Goal: Find specific page/section: Find specific page/section

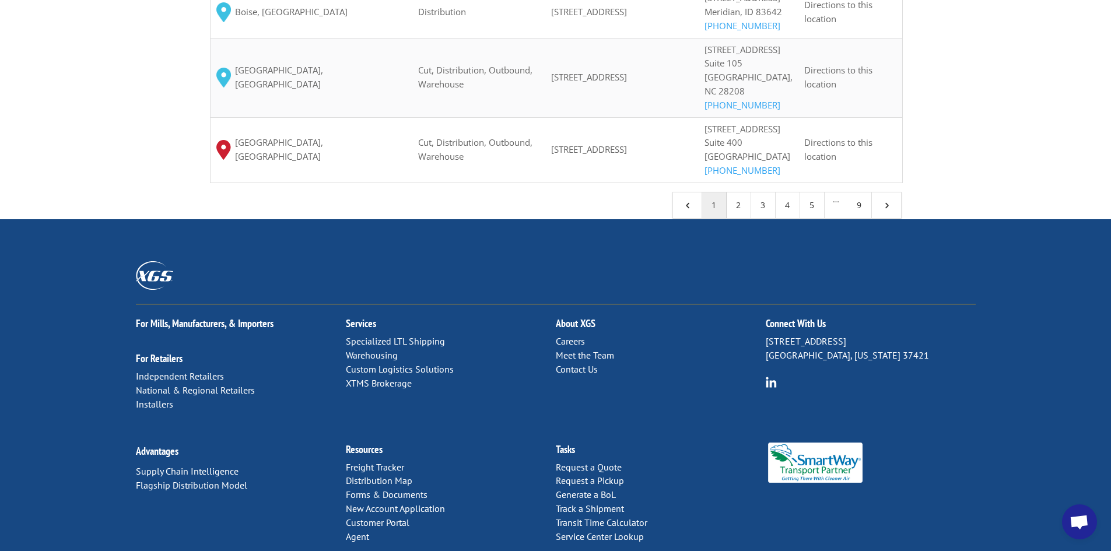
scroll to position [1305, 0]
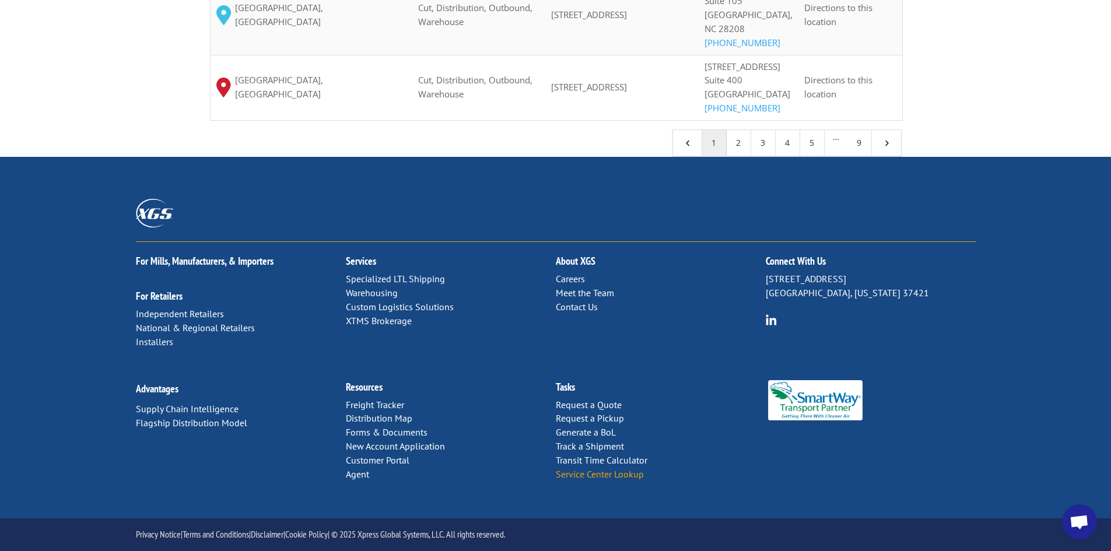
click at [610, 476] on link "Service Center Lookup" at bounding box center [600, 474] width 88 height 12
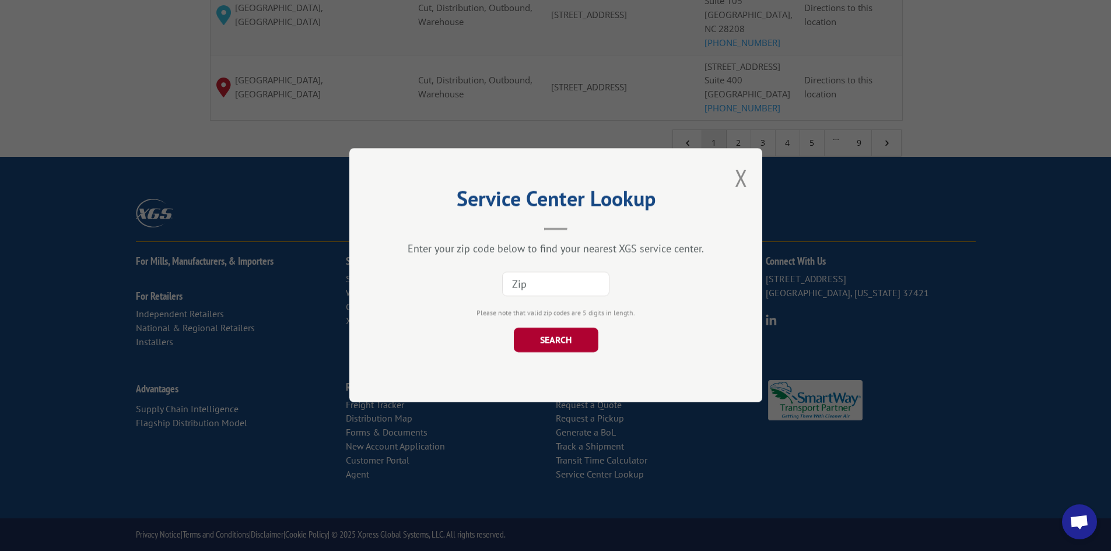
paste input "98292"
type input "98292"
click at [543, 338] on button "SEARCH" at bounding box center [555, 340] width 85 height 24
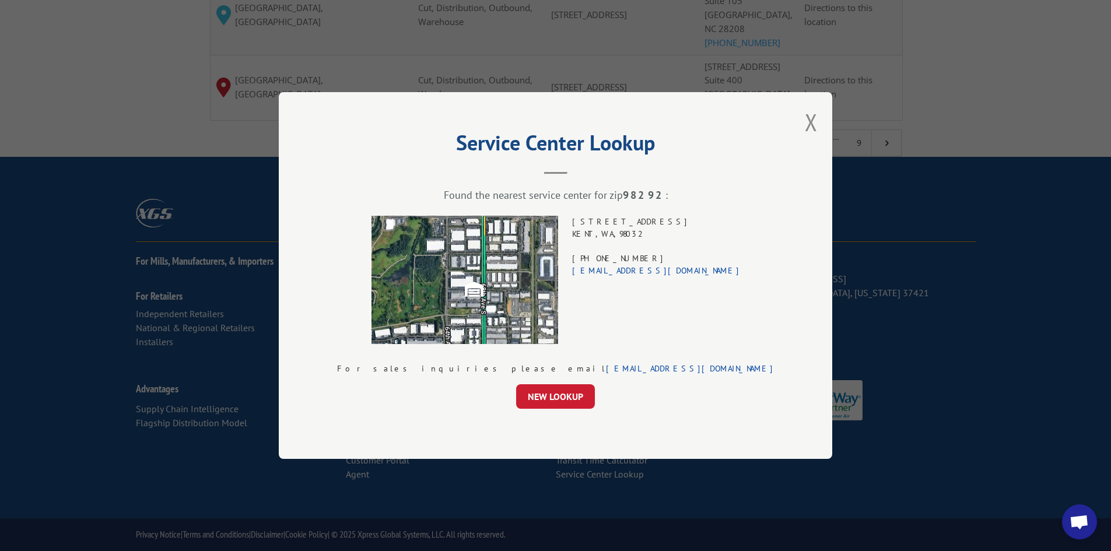
click at [657, 228] on div "[STREET_ADDRESS] (253) 856-8888 [EMAIL_ADDRESS][DOMAIN_NAME]" at bounding box center [656, 280] width 168 height 128
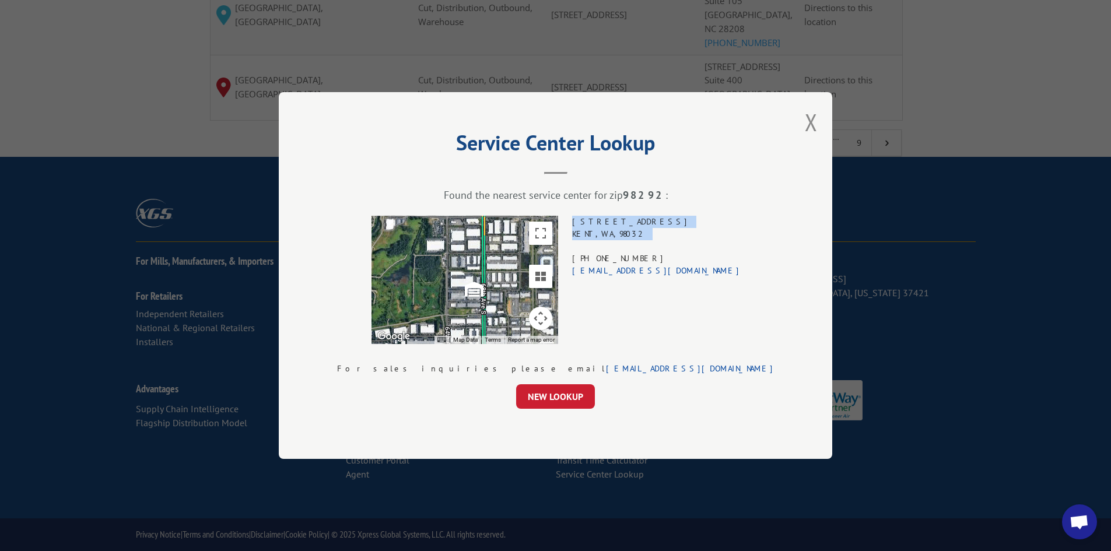
drag, startPoint x: 657, startPoint y: 228, endPoint x: 662, endPoint y: 238, distance: 11.2
click at [661, 238] on div "[STREET_ADDRESS] (253) 856-8888 [EMAIL_ADDRESS][DOMAIN_NAME]" at bounding box center [656, 280] width 168 height 128
click at [662, 237] on div "[STREET_ADDRESS] (253) 856-8888 [EMAIL_ADDRESS][DOMAIN_NAME]" at bounding box center [656, 280] width 168 height 128
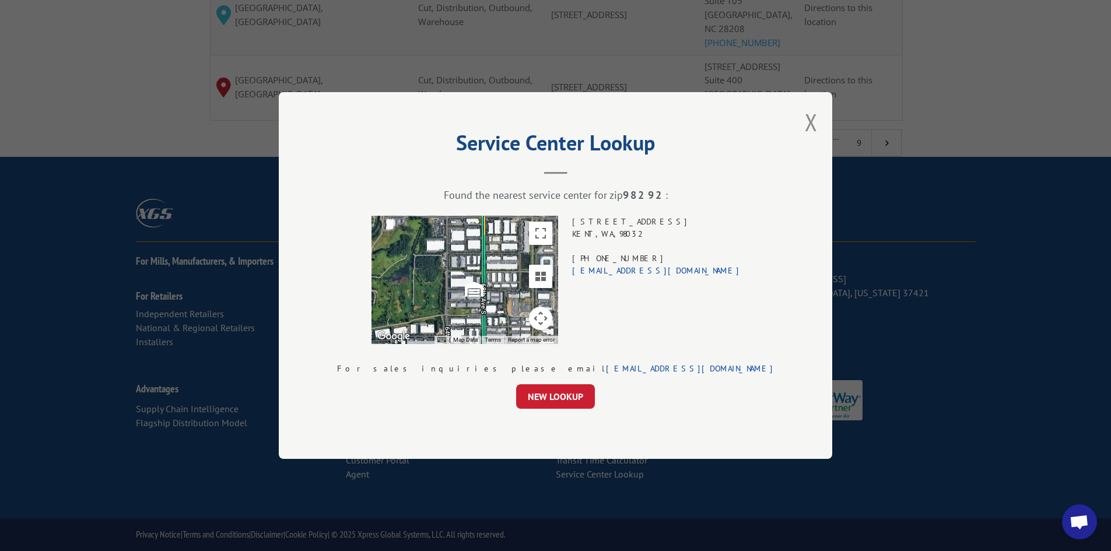
click at [653, 224] on div "[STREET_ADDRESS] (253) 856-8888 [EMAIL_ADDRESS][DOMAIN_NAME]" at bounding box center [656, 280] width 168 height 128
drag, startPoint x: 653, startPoint y: 224, endPoint x: 657, endPoint y: 233, distance: 9.4
click at [657, 233] on div "[STREET_ADDRESS] (253) 856-8888 [EMAIL_ADDRESS][DOMAIN_NAME]" at bounding box center [656, 280] width 168 height 128
copy div "[STREET_ADDRESS]"
